Goal: Transaction & Acquisition: Obtain resource

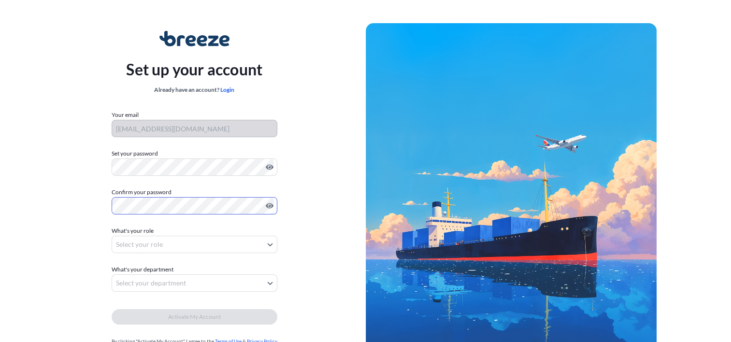
click at [136, 247] on body "Set up your account Already have an account? Login Your email [EMAIL_ADDRESS][D…" at bounding box center [365, 193] width 731 height 386
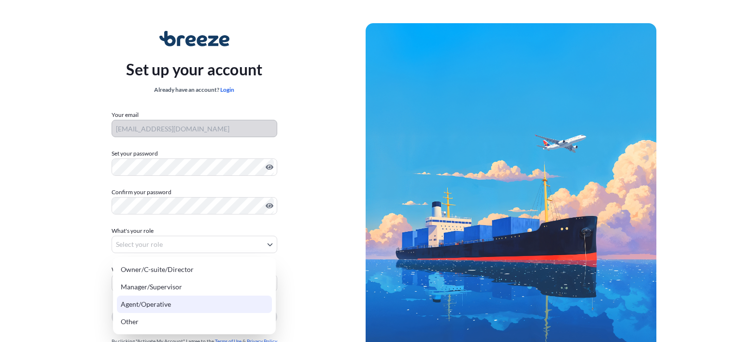
click at [139, 306] on div "Agent/Operative" at bounding box center [194, 304] width 155 height 17
select select "agent/operative"
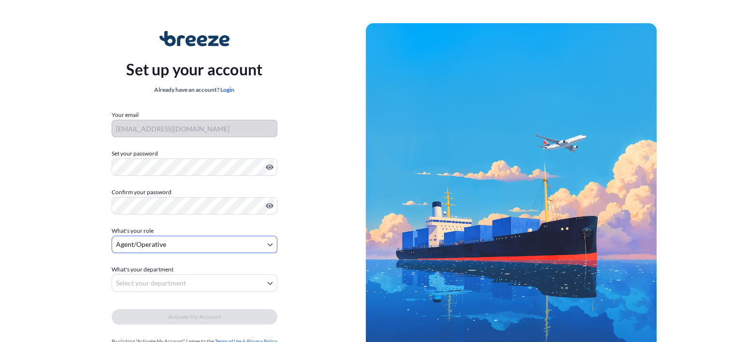
click at [157, 286] on body "Set up your account Already have an account? Login Your email info@columbiavall…" at bounding box center [365, 193] width 731 height 386
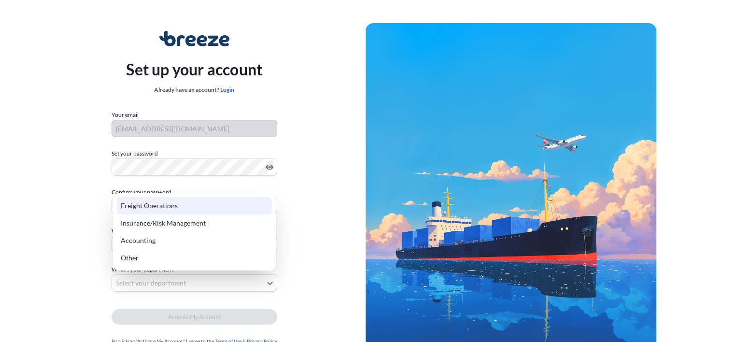
click at [148, 204] on div "Freight Operations" at bounding box center [194, 205] width 155 height 17
select select "freight operations"
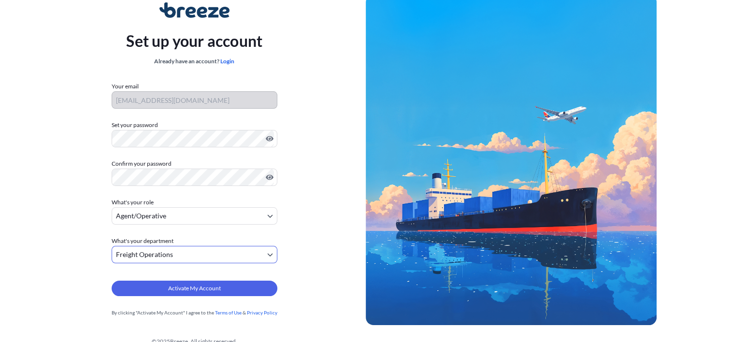
scroll to position [44, 0]
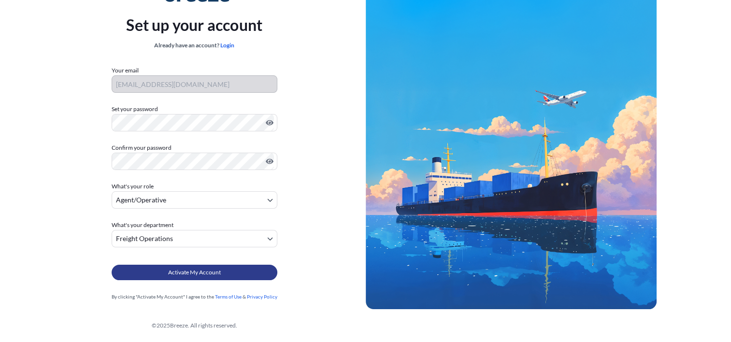
click at [235, 274] on button "Activate My Account" at bounding box center [195, 272] width 166 height 15
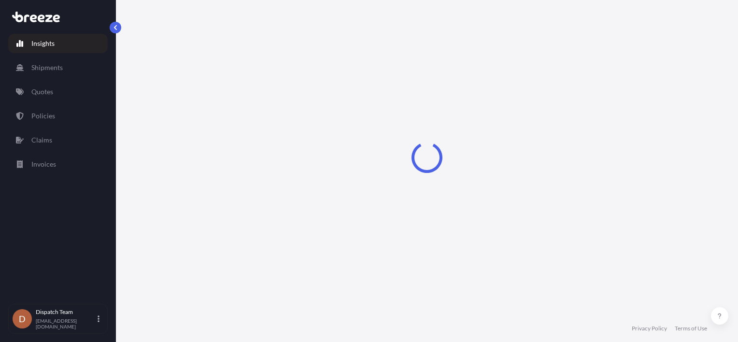
select select "2025"
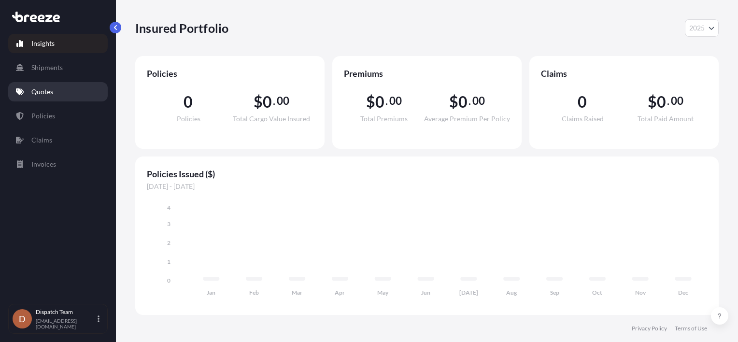
click at [52, 93] on p "Quotes" at bounding box center [42, 92] width 22 height 10
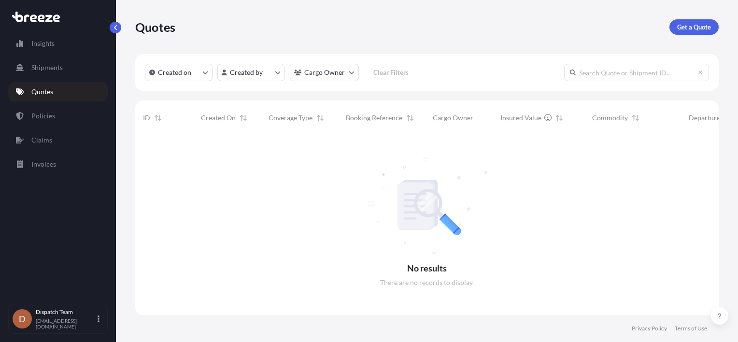
scroll to position [207, 576]
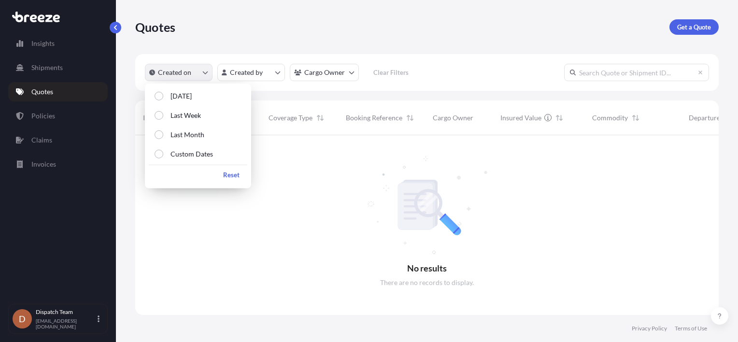
click at [187, 75] on p "Created on" at bounding box center [174, 73] width 33 height 10
click at [180, 97] on p "[DATE]" at bounding box center [180, 96] width 21 height 10
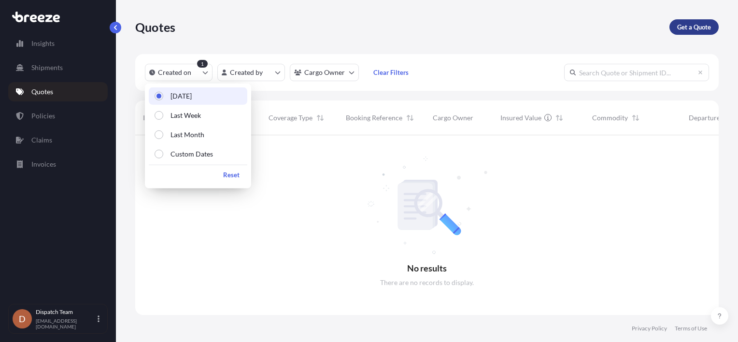
click at [694, 27] on p "Get a Quote" at bounding box center [694, 27] width 34 height 10
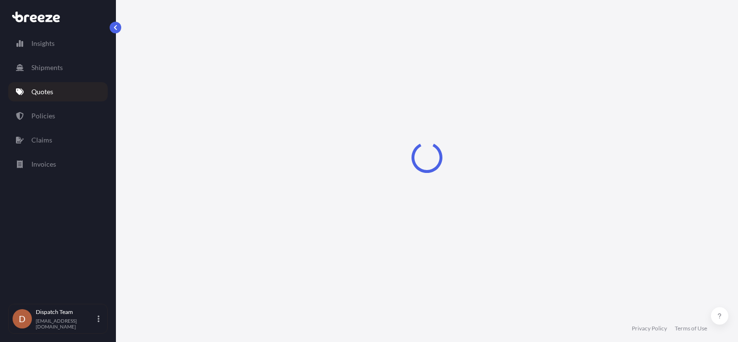
select select "Sea"
select select "1"
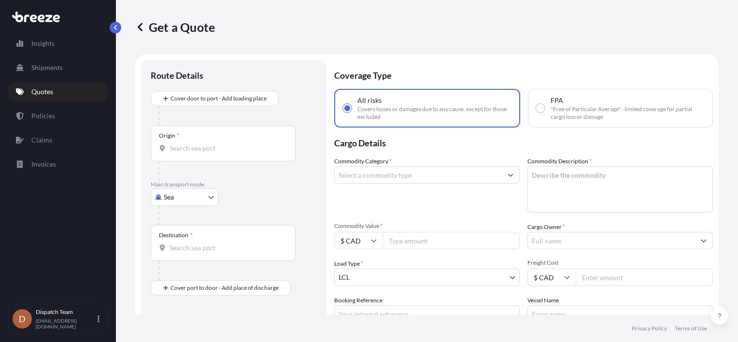
scroll to position [15, 0]
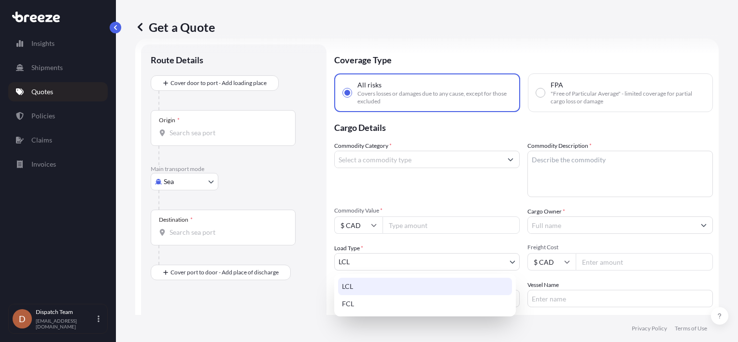
click at [509, 265] on body "Insights Shipments Quotes Policies Claims Invoices D Dispatch Team [EMAIL_ADDRE…" at bounding box center [369, 171] width 738 height 342
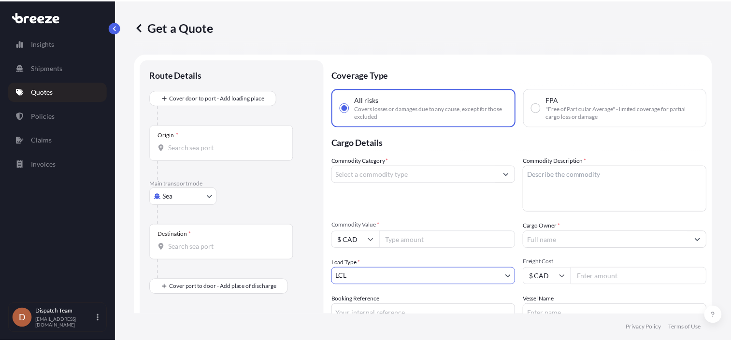
scroll to position [0, 0]
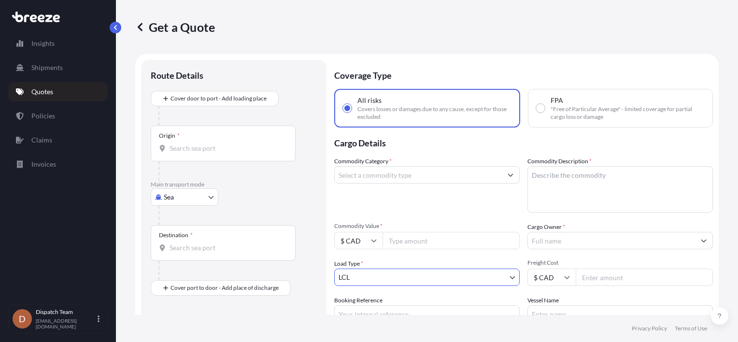
click at [208, 197] on body "Insights Shipments Quotes Policies Claims Invoices D Dispatch Team [EMAIL_ADDRE…" at bounding box center [369, 171] width 738 height 342
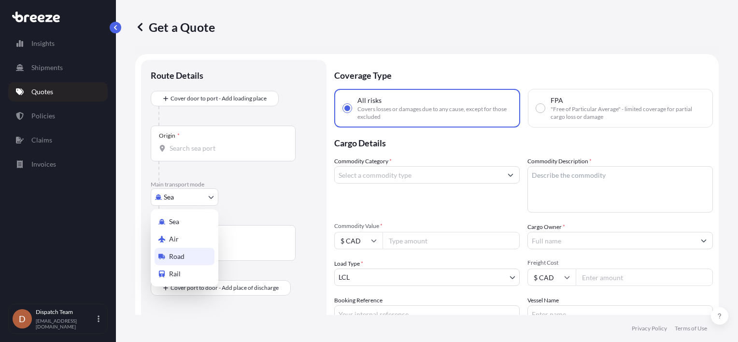
click at [178, 259] on span "Road" at bounding box center [176, 257] width 15 height 10
select select "Road"
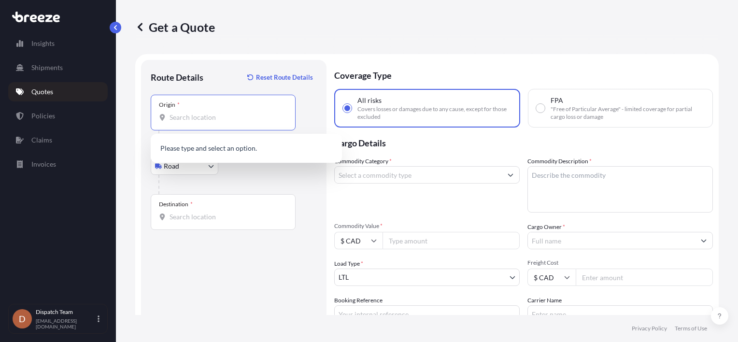
click at [176, 118] on input "Origin *" at bounding box center [227, 118] width 114 height 10
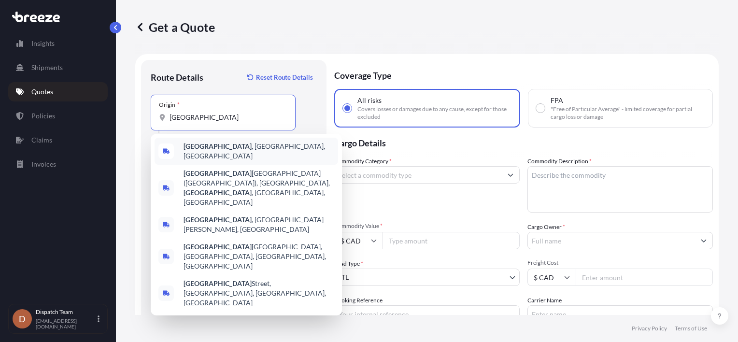
click at [198, 141] on div "[GEOGRAPHIC_DATA] , [GEOGRAPHIC_DATA], [GEOGRAPHIC_DATA]" at bounding box center [247, 151] width 184 height 27
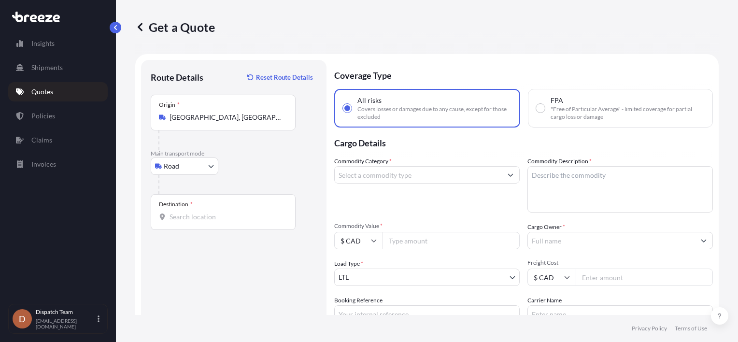
type input "Canada [GEOGRAPHIC_DATA], [GEOGRAPHIC_DATA], [GEOGRAPHIC_DATA], [GEOGRAPHIC_DAT…"
click at [175, 216] on input "Destination *" at bounding box center [227, 217] width 114 height 10
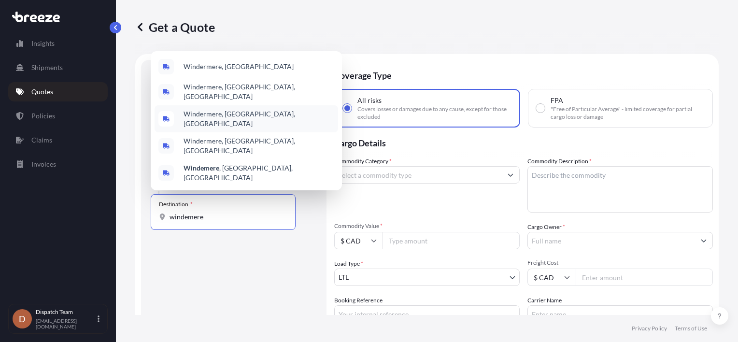
click at [205, 128] on span "Windermere, [GEOGRAPHIC_DATA], [GEOGRAPHIC_DATA]" at bounding box center [259, 118] width 151 height 19
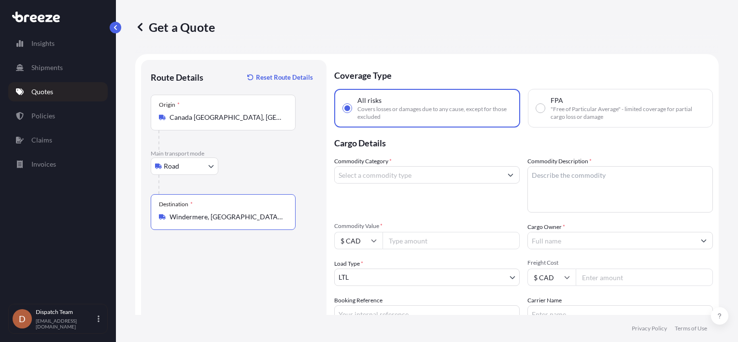
type input "Windermere, [GEOGRAPHIC_DATA], [GEOGRAPHIC_DATA]"
click at [416, 176] on input "Commodity Category *" at bounding box center [418, 174] width 167 height 17
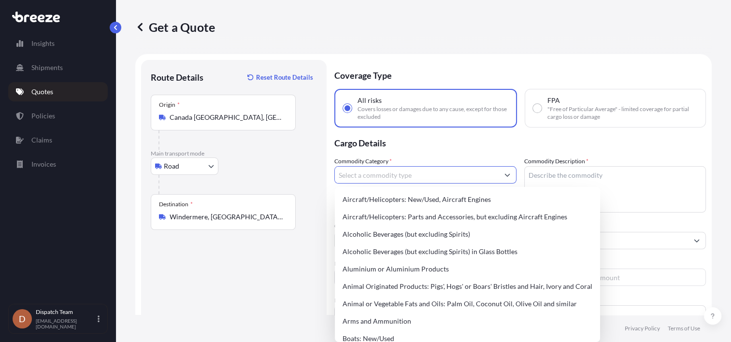
click at [384, 171] on input "Commodity Category *" at bounding box center [417, 174] width 164 height 17
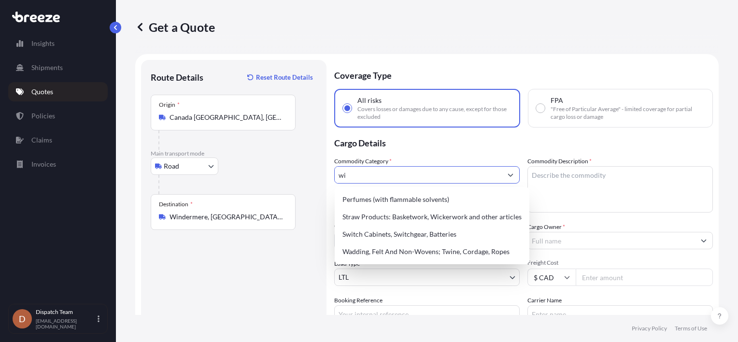
type input "w"
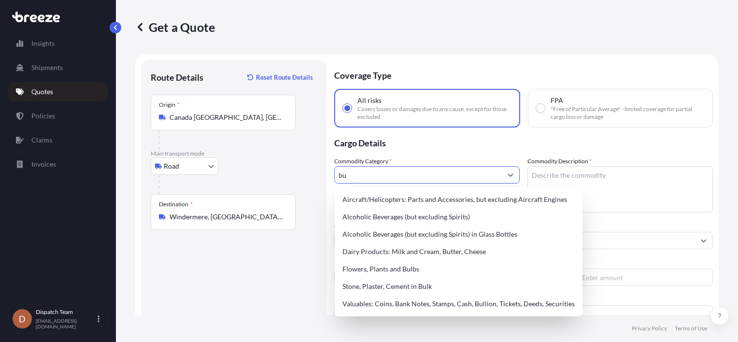
type input "b"
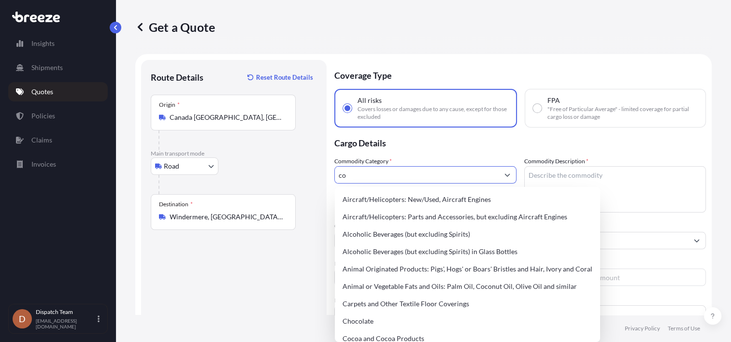
type input "c"
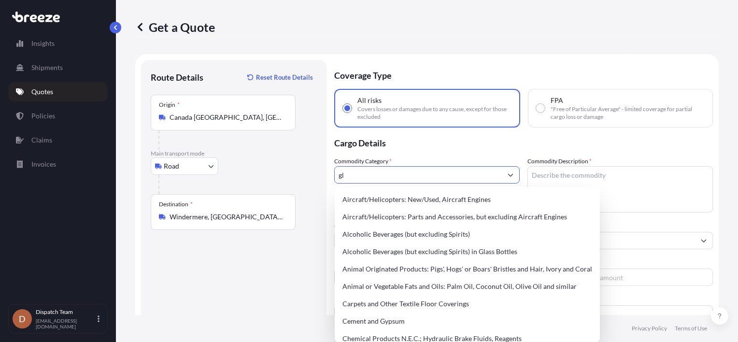
type input "g"
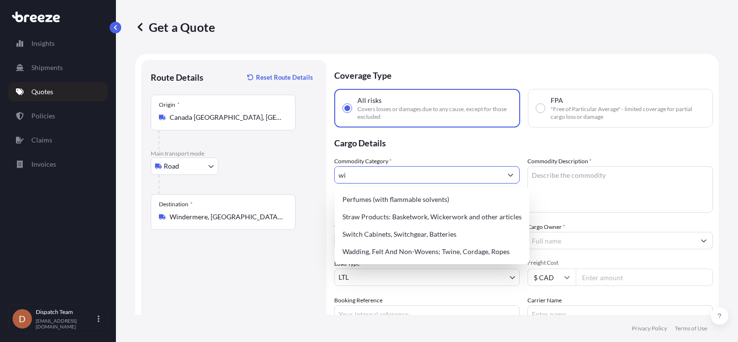
type input "w"
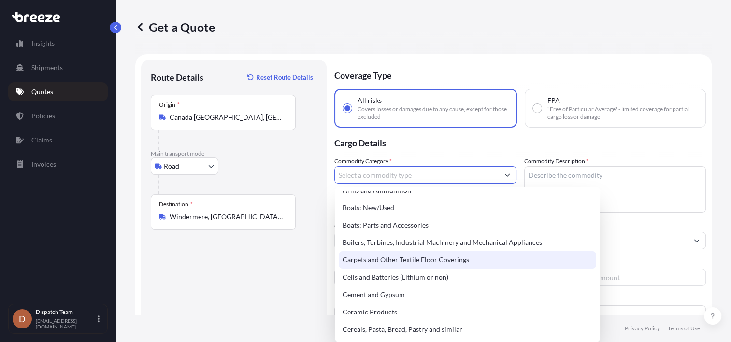
scroll to position [241, 0]
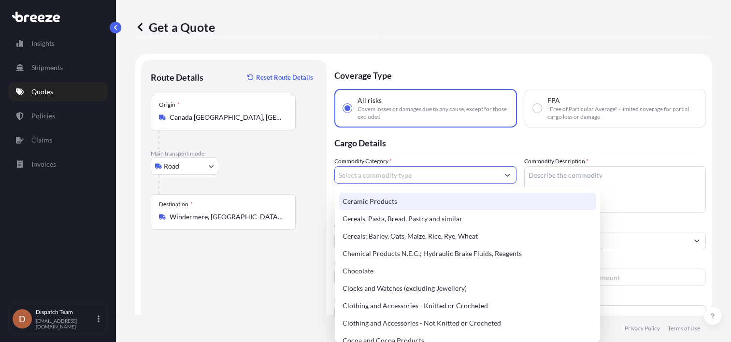
click at [386, 174] on input "Commodity Category *" at bounding box center [417, 174] width 164 height 17
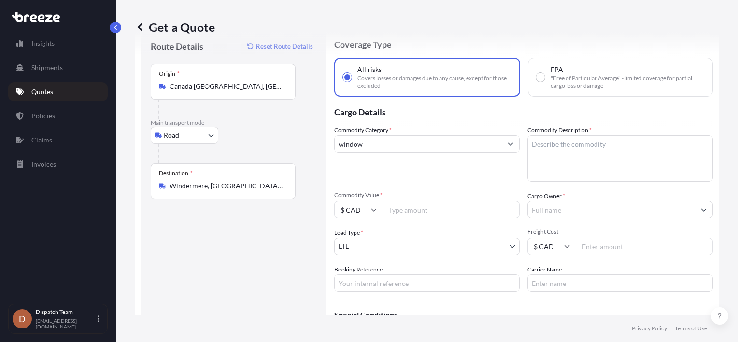
scroll to position [96, 0]
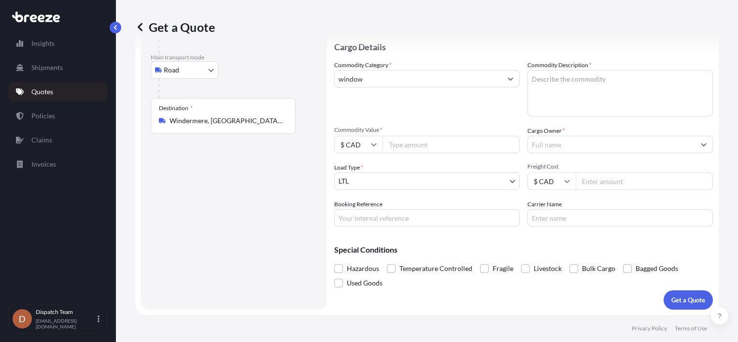
type input "Arms and Ammunition"
click at [555, 144] on input "Cargo Owner *" at bounding box center [611, 144] width 167 height 17
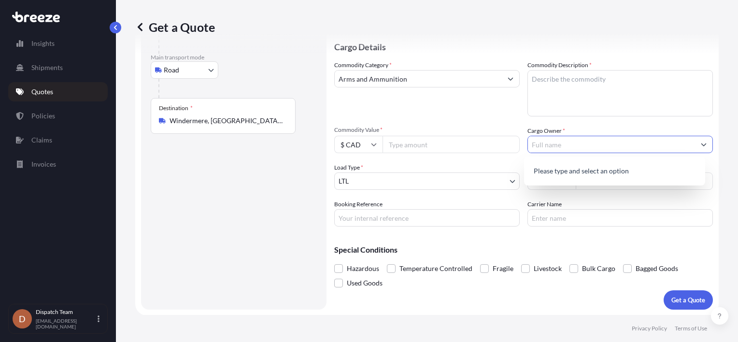
click at [555, 142] on input "Cargo Owner *" at bounding box center [611, 144] width 167 height 17
click at [554, 79] on textarea "Commodity Description *" at bounding box center [619, 93] width 185 height 46
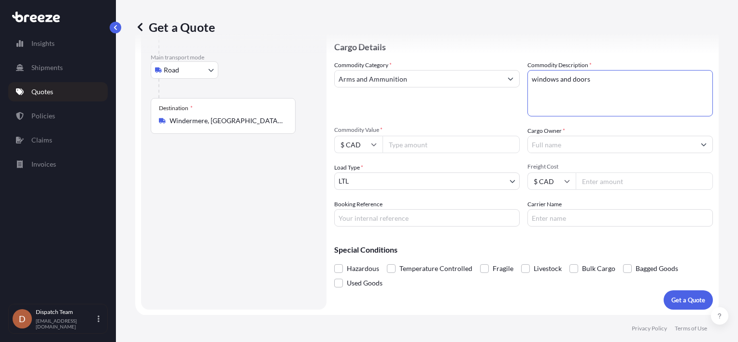
click at [529, 77] on textarea "windows and doors" at bounding box center [619, 93] width 185 height 46
type textarea "new windows and doors"
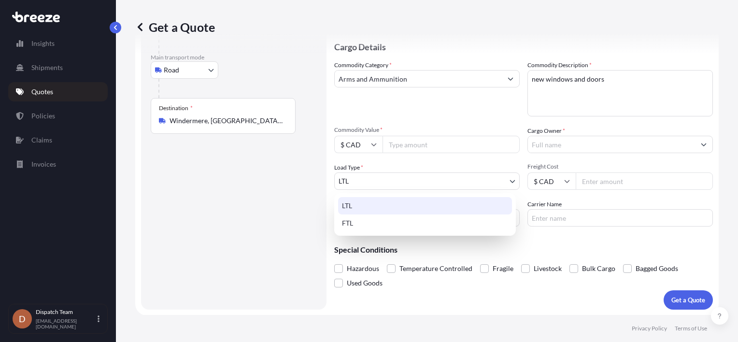
click at [388, 183] on body "Insights Shipments Quotes Policies Claims Invoices D Dispatch Team [EMAIL_ADDRE…" at bounding box center [369, 171] width 738 height 342
click at [364, 204] on div "LTL" at bounding box center [425, 205] width 174 height 17
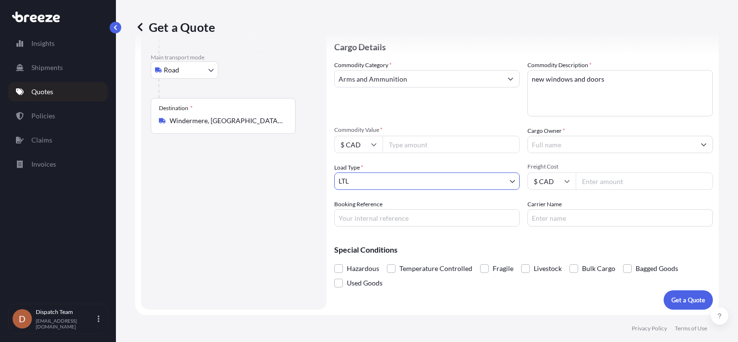
click at [357, 218] on input "Booking Reference" at bounding box center [426, 217] width 185 height 17
click at [398, 142] on input "Commodity Value *" at bounding box center [451, 144] width 137 height 17
type input "75000"
click at [406, 77] on input "Arms and Ammunition" at bounding box center [418, 78] width 167 height 17
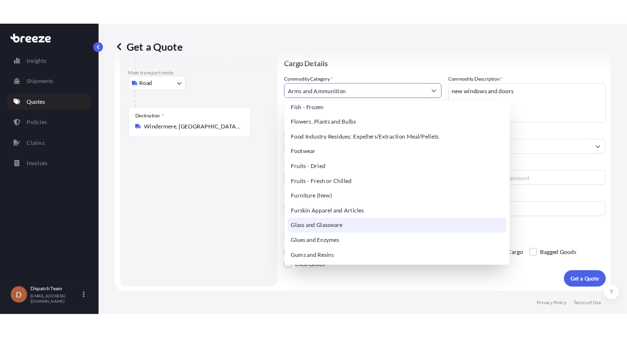
scroll to position [724, 0]
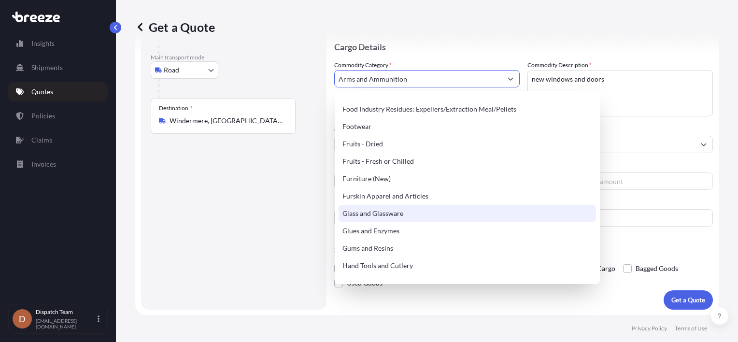
click at [415, 213] on div "Glass and Glassware" at bounding box center [467, 213] width 257 height 17
type input "Glass and Glassware"
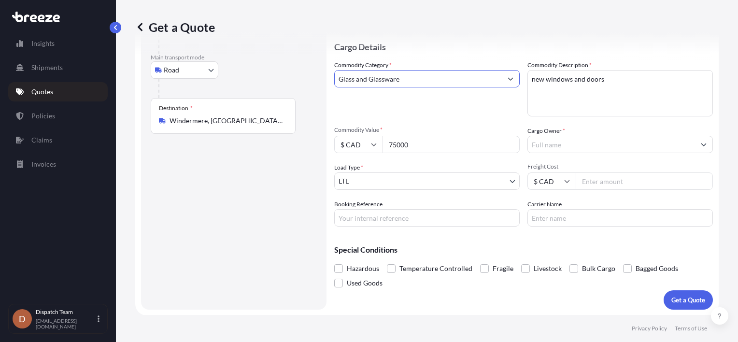
click at [539, 140] on input "Cargo Owner *" at bounding box center [611, 144] width 167 height 17
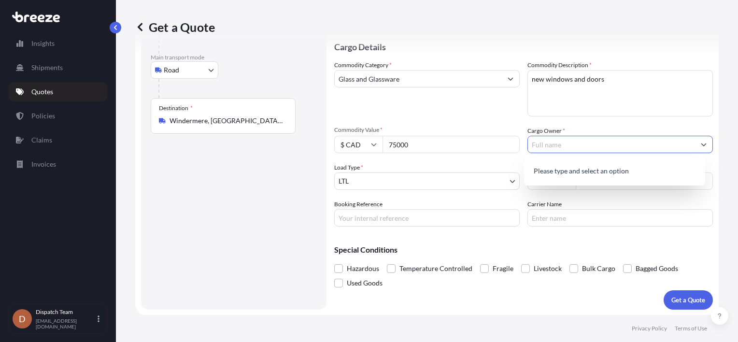
click at [541, 143] on input "Cargo Owner *" at bounding box center [611, 144] width 167 height 17
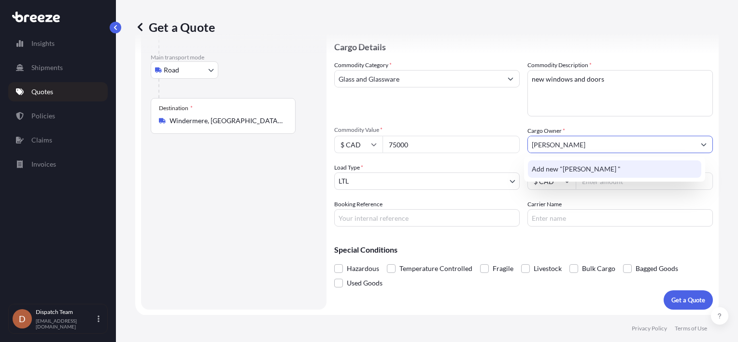
click at [556, 172] on span "Add new "[PERSON_NAME] "" at bounding box center [576, 169] width 89 height 10
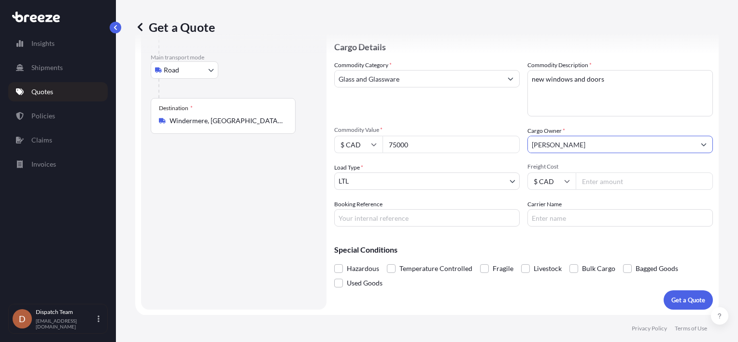
type input "[PERSON_NAME]"
click at [373, 216] on input "Booking Reference" at bounding box center [426, 217] width 185 height 17
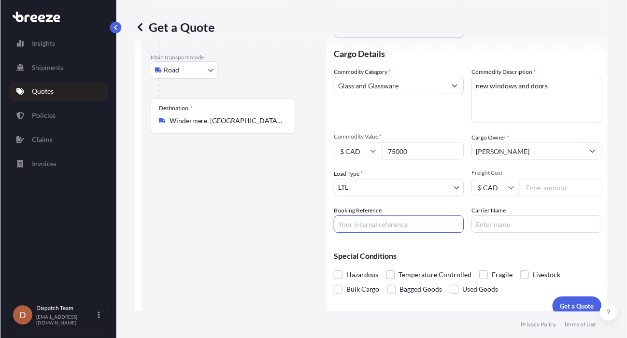
scroll to position [96, 0]
click at [362, 225] on input "Booking Reference" at bounding box center [399, 224] width 130 height 17
paste input "fCVF4-1695"
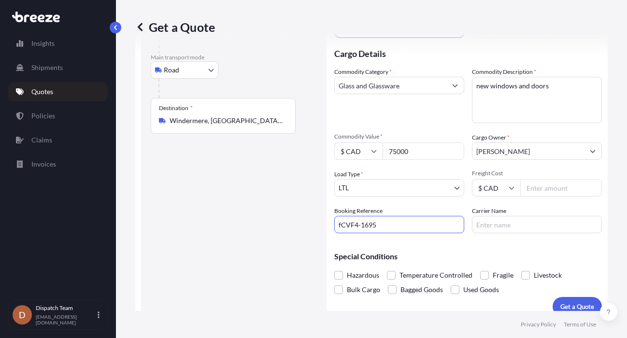
click at [341, 226] on input "fCVF4-1695" at bounding box center [399, 224] width 130 height 17
type input "CVF4-1695"
click at [497, 226] on input "Carrier Name" at bounding box center [537, 224] width 130 height 17
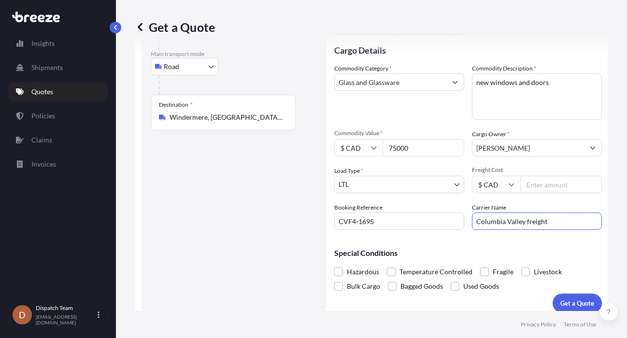
scroll to position [107, 0]
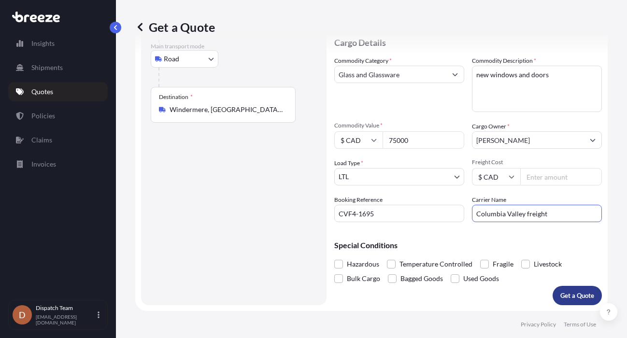
type input "Columbia Valley freight"
click at [575, 297] on p "Get a Quote" at bounding box center [577, 296] width 34 height 10
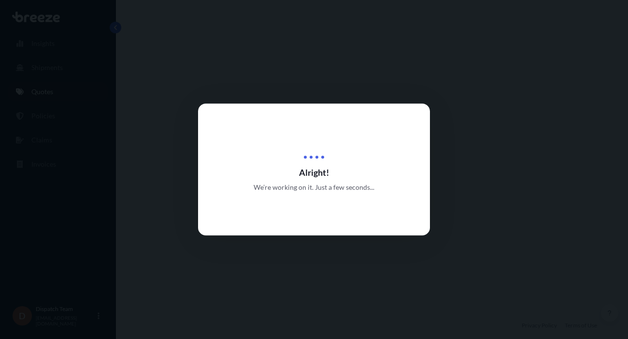
select select "Road"
select select "1"
